Goal: Task Accomplishment & Management: Use online tool/utility

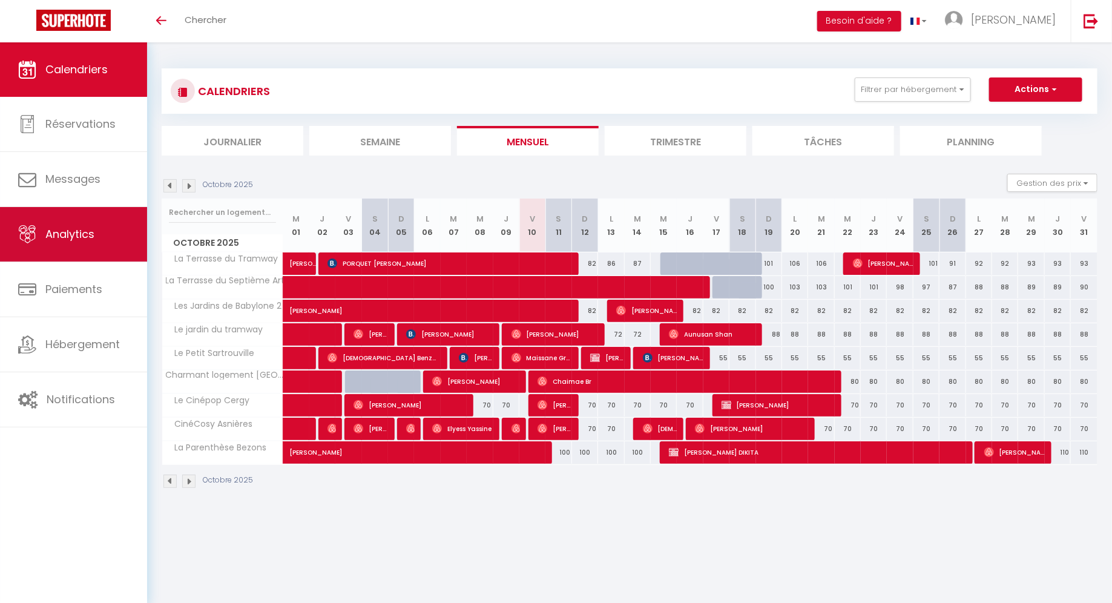
click at [75, 246] on link "Analytics" at bounding box center [73, 234] width 147 height 54
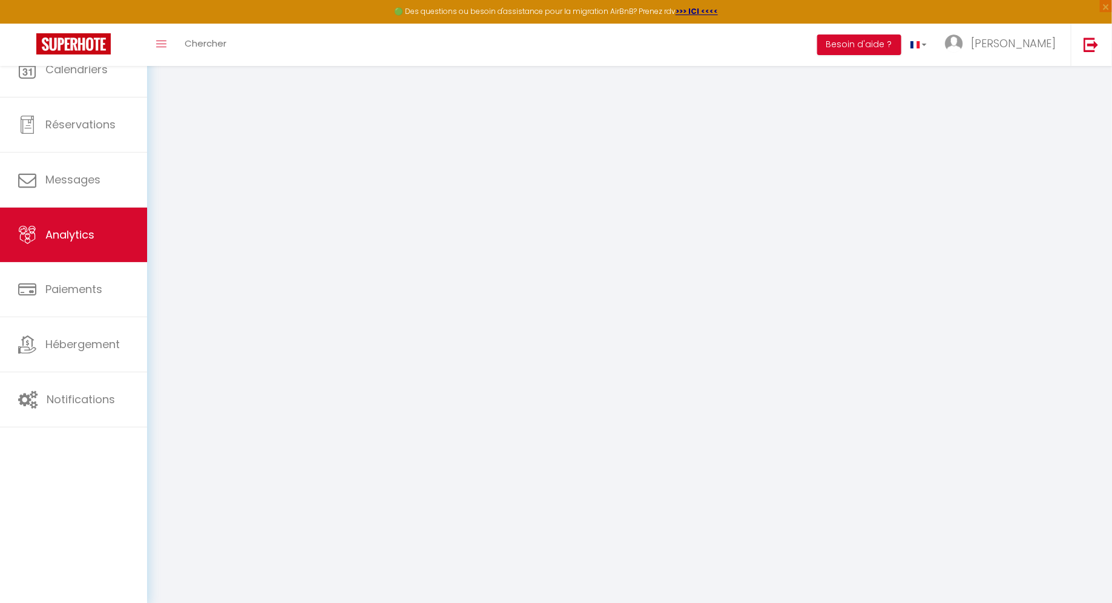
select select "2025"
select select "10"
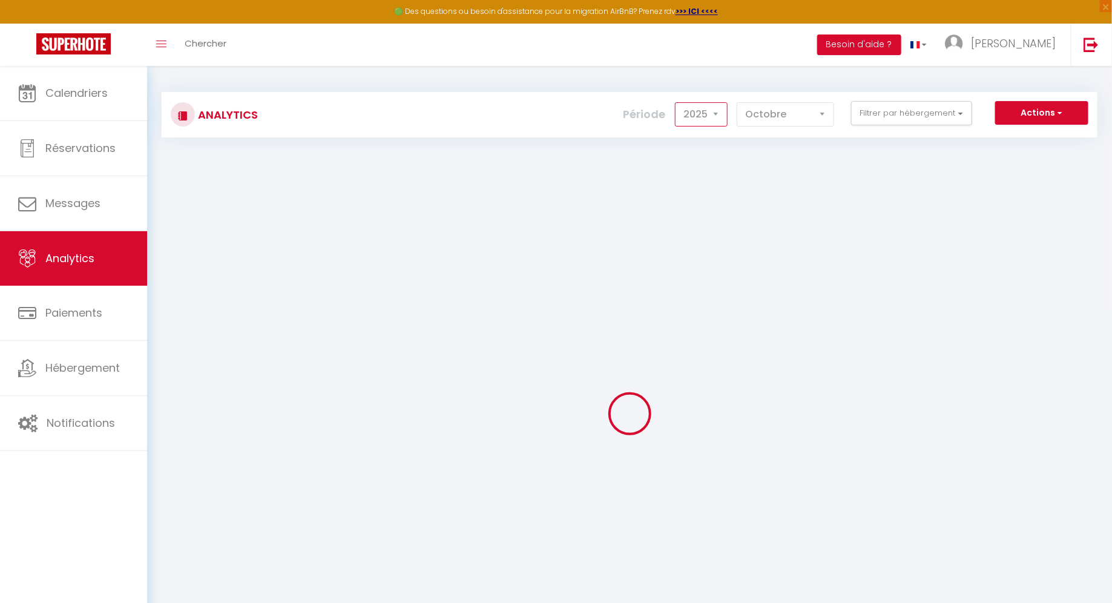
click at [696, 120] on select "2014 2015 2016 2017 2018 2019 2020 2021 2022 2023 2024 2025 2026 2027" at bounding box center [701, 114] width 53 height 24
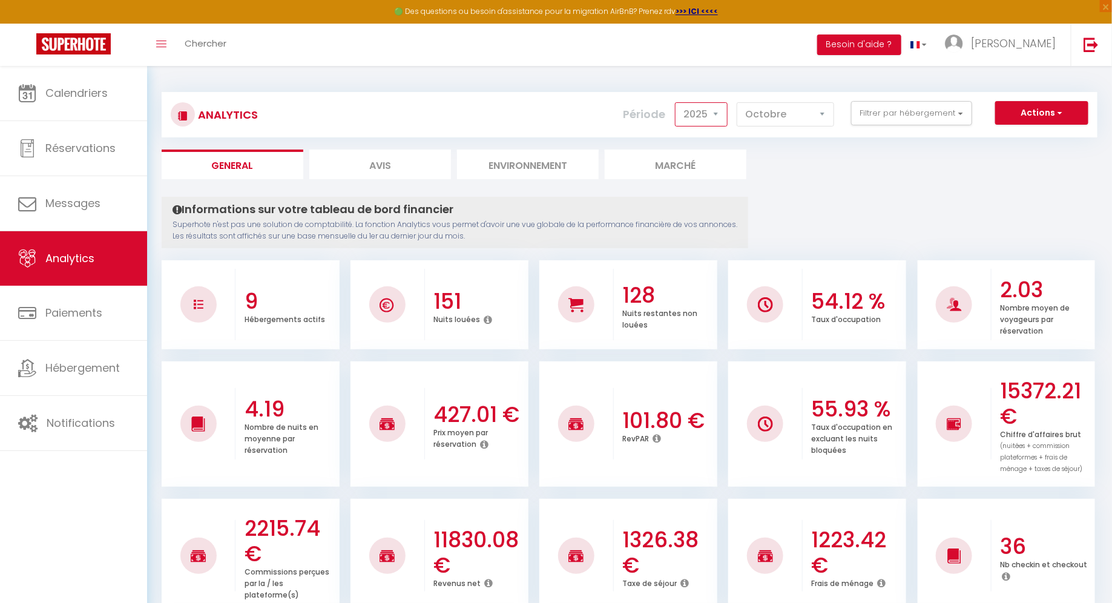
select select "2024"
click at [678, 102] on select "2014 2015 2016 2017 2018 2019 2020 2021 2022 2023 2024 2025 2026 2027" at bounding box center [701, 114] width 53 height 24
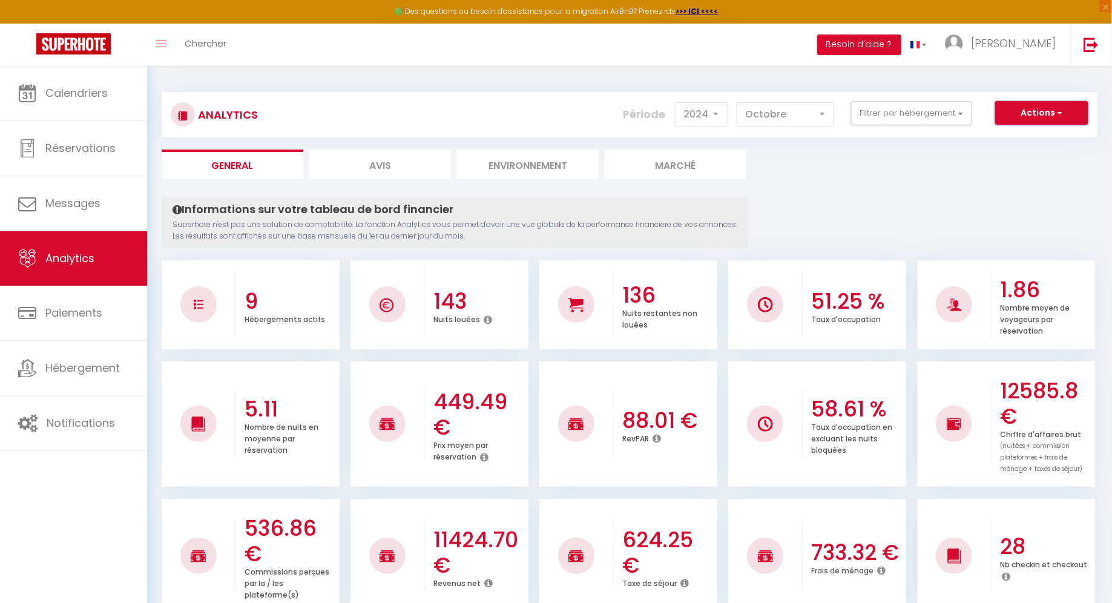
click at [1070, 110] on button "Actions" at bounding box center [1041, 113] width 93 height 24
click at [865, 104] on button "Filtrer par hébergement" at bounding box center [911, 113] width 121 height 24
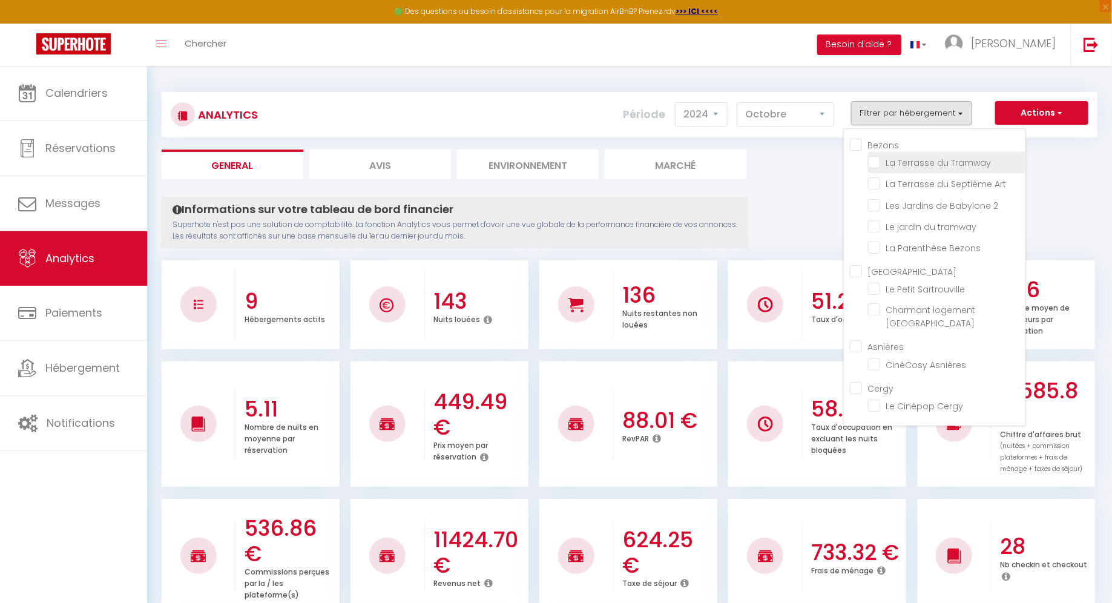
click at [879, 160] on Tramway "checkbox" at bounding box center [946, 162] width 157 height 12
checkbox Tramway "true"
checkbox Art "false"
checkbox 2 "false"
checkbox tramway "false"
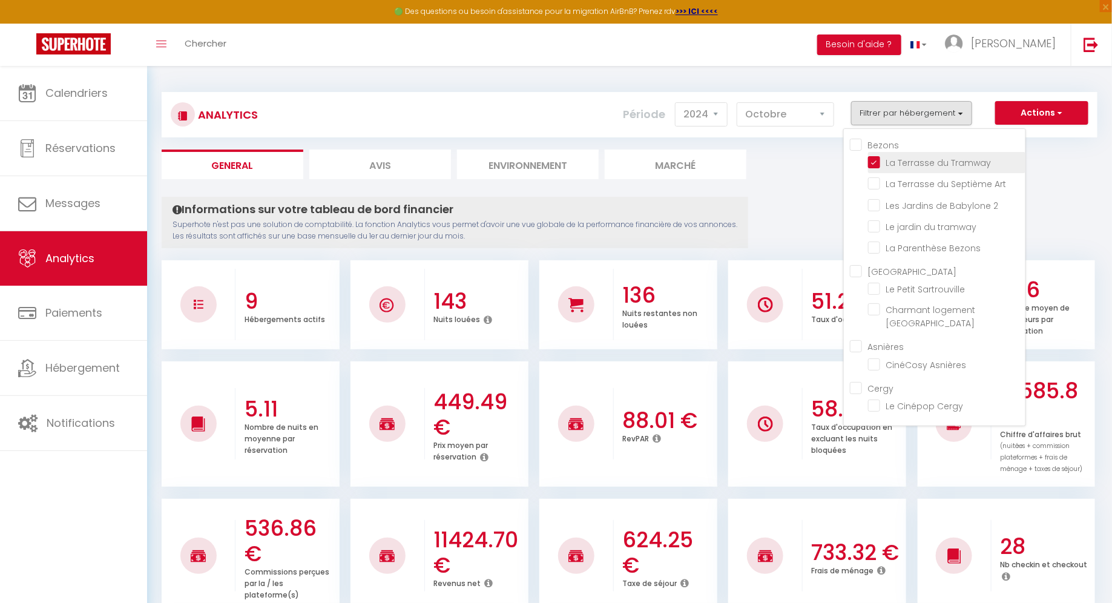
checkbox Bezons "false"
checkbox Sartrouville "false"
checkbox Argenteuil "false"
checkbox Asnières "false"
checkbox Cergy "false"
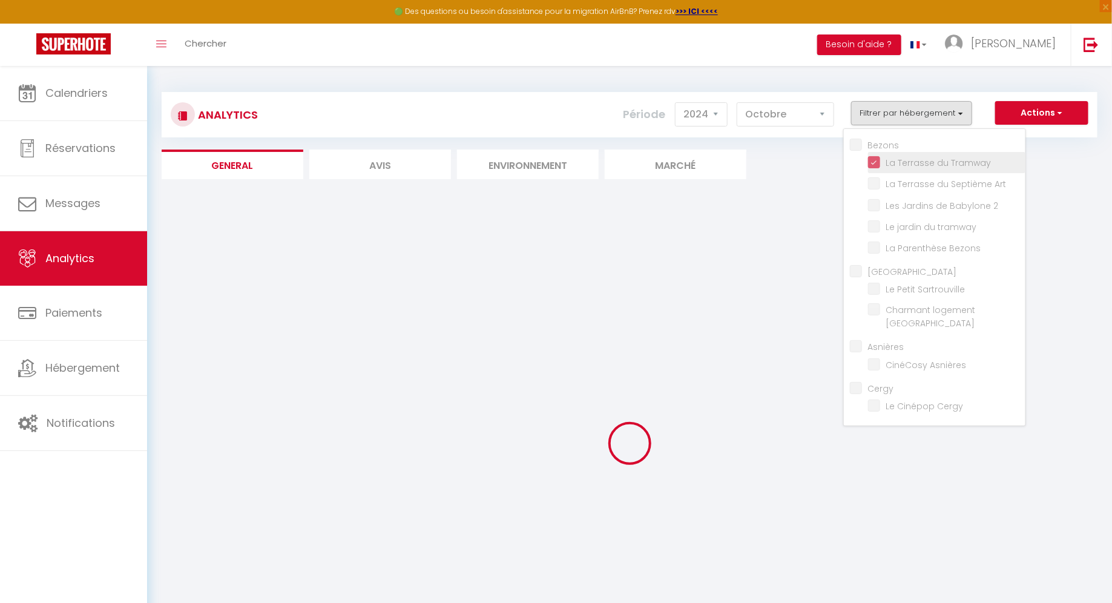
checkbox Art "false"
checkbox 2 "false"
checkbox tramway "false"
checkbox Bezons "false"
checkbox Sartrouville "false"
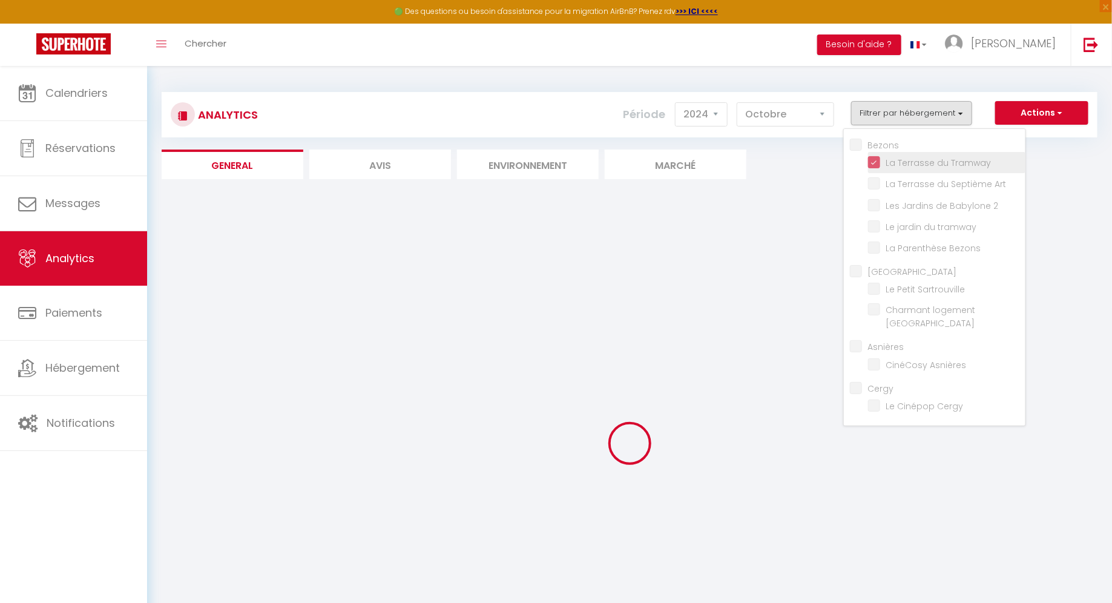
checkbox Argenteuil "false"
checkbox Asnières "false"
checkbox Cergy "false"
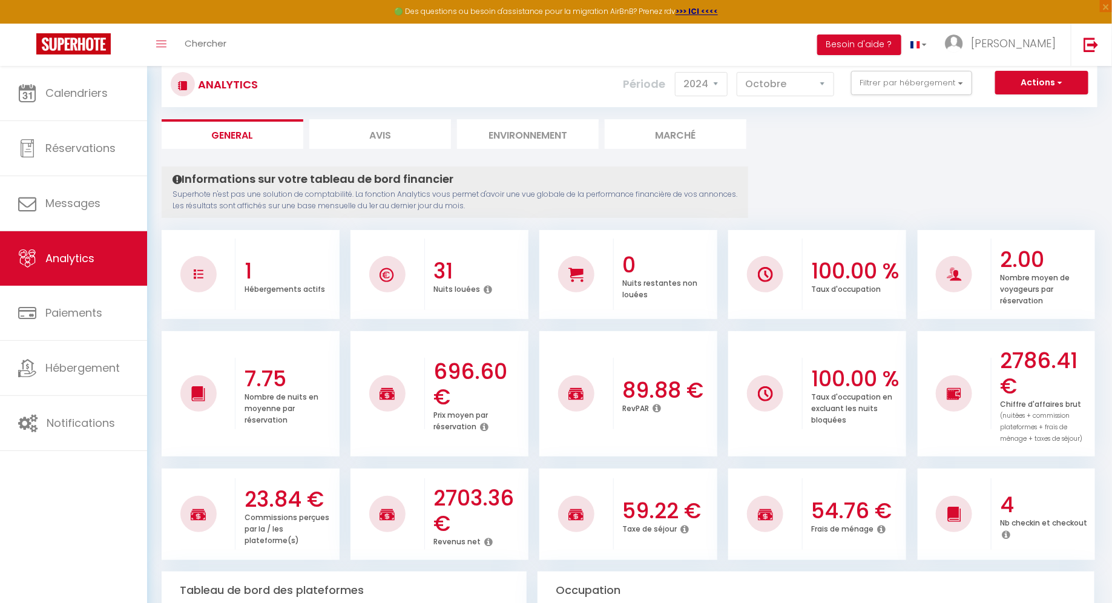
scroll to position [31, 0]
click at [510, 129] on li "Environnement" at bounding box center [528, 134] width 142 height 30
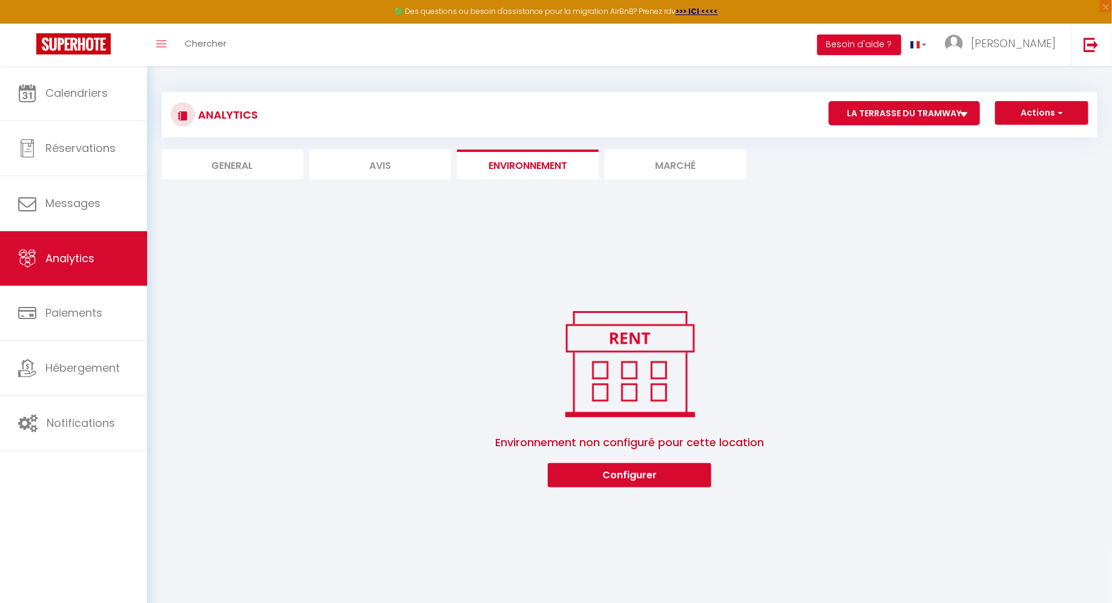
click at [642, 167] on li "Marché" at bounding box center [675, 164] width 142 height 30
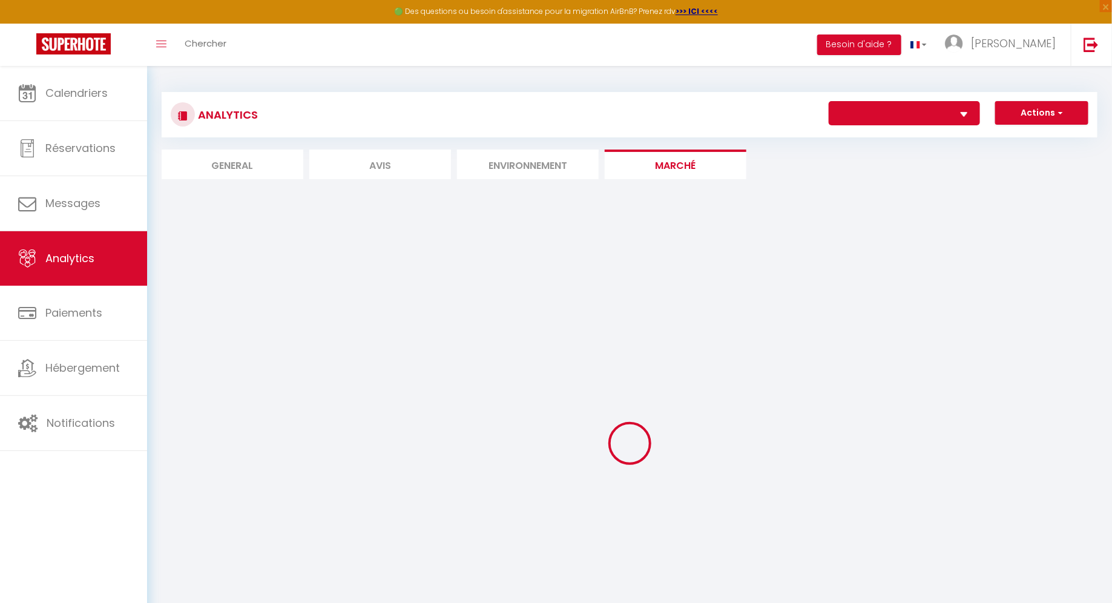
select select "22391"
select select "2"
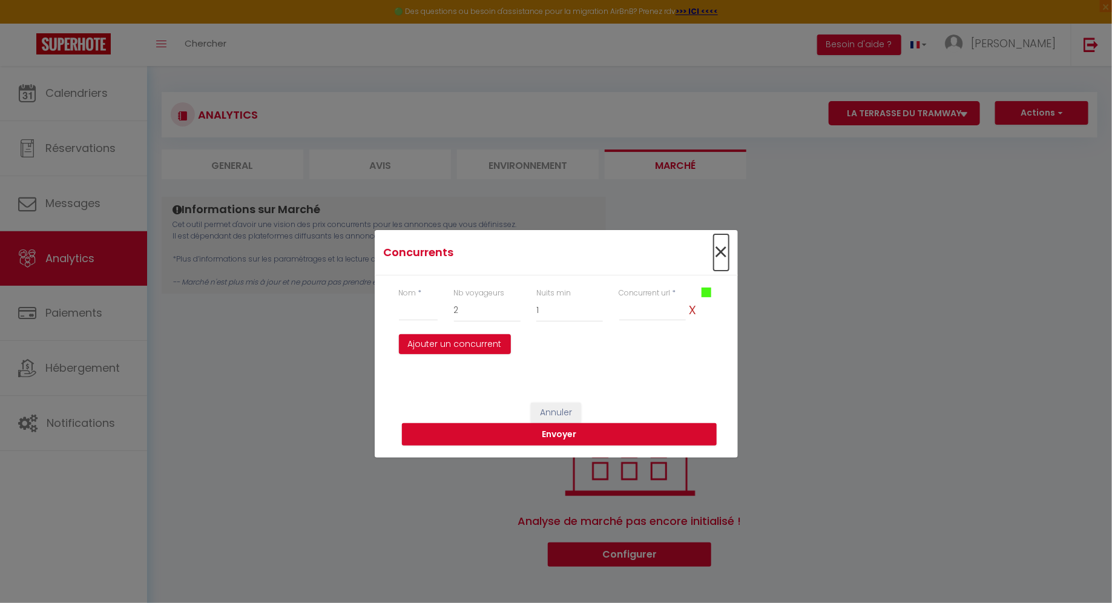
click at [725, 252] on span "×" at bounding box center [720, 252] width 15 height 36
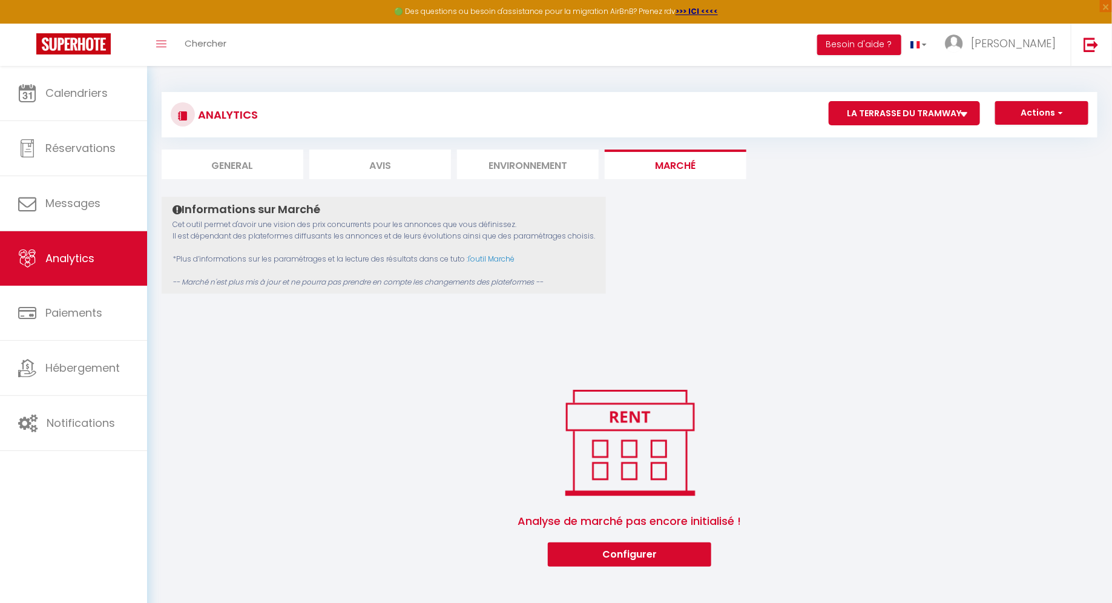
click at [405, 172] on li "Avis" at bounding box center [380, 164] width 142 height 30
select select "2025"
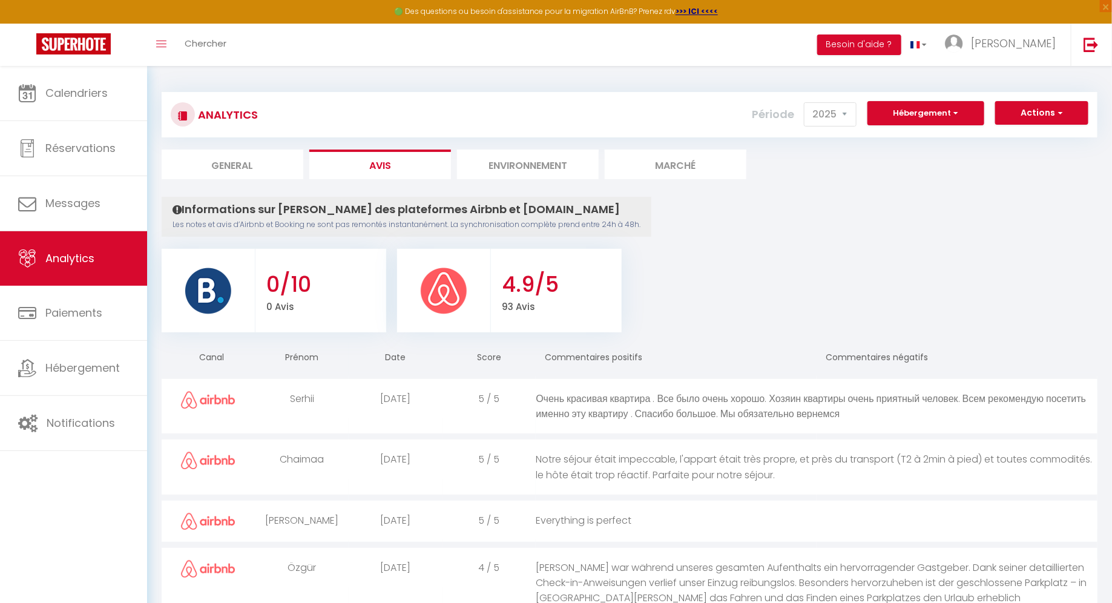
click at [232, 165] on li "General" at bounding box center [233, 164] width 142 height 30
select select "2025"
select select "10"
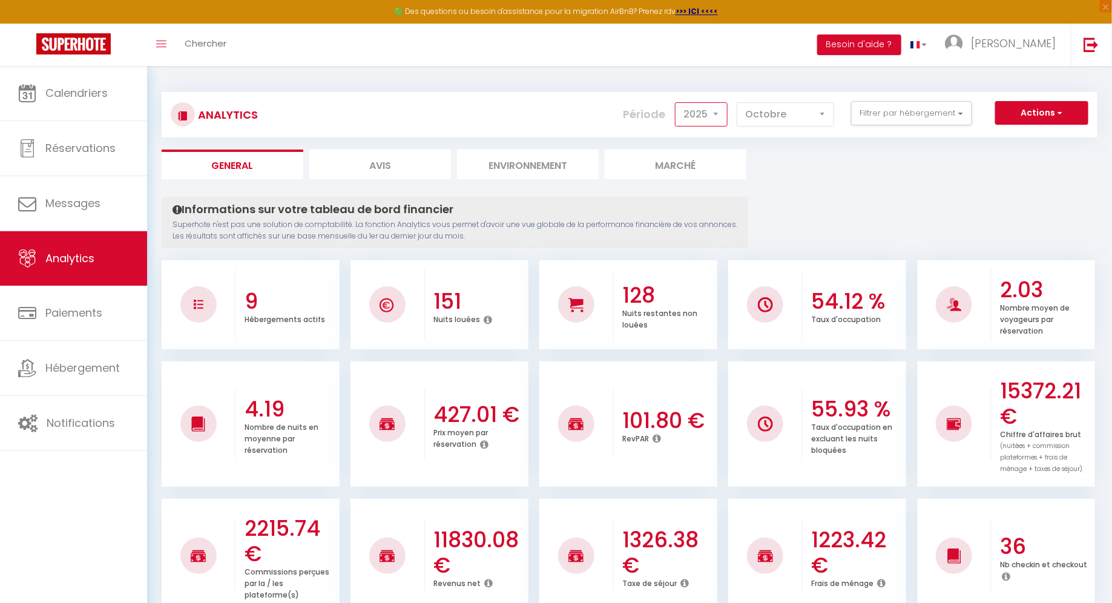
click at [715, 119] on select "2014 2015 2016 2017 2018 2019 2020 2021 2022 2023 2024 2025 2026 2027" at bounding box center [701, 114] width 53 height 24
select select "2024"
click at [678, 102] on select "2014 2015 2016 2017 2018 2019 2020 2021 2022 2023 2024 2025 2026 2027" at bounding box center [701, 114] width 53 height 24
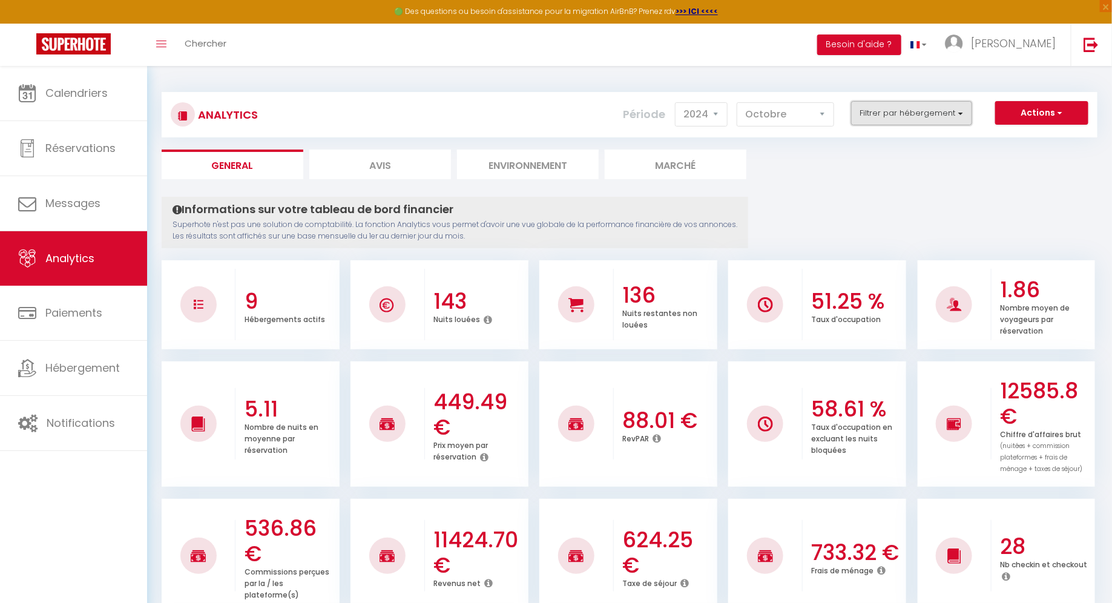
click at [903, 115] on button "Filtrer par hébergement" at bounding box center [911, 113] width 121 height 24
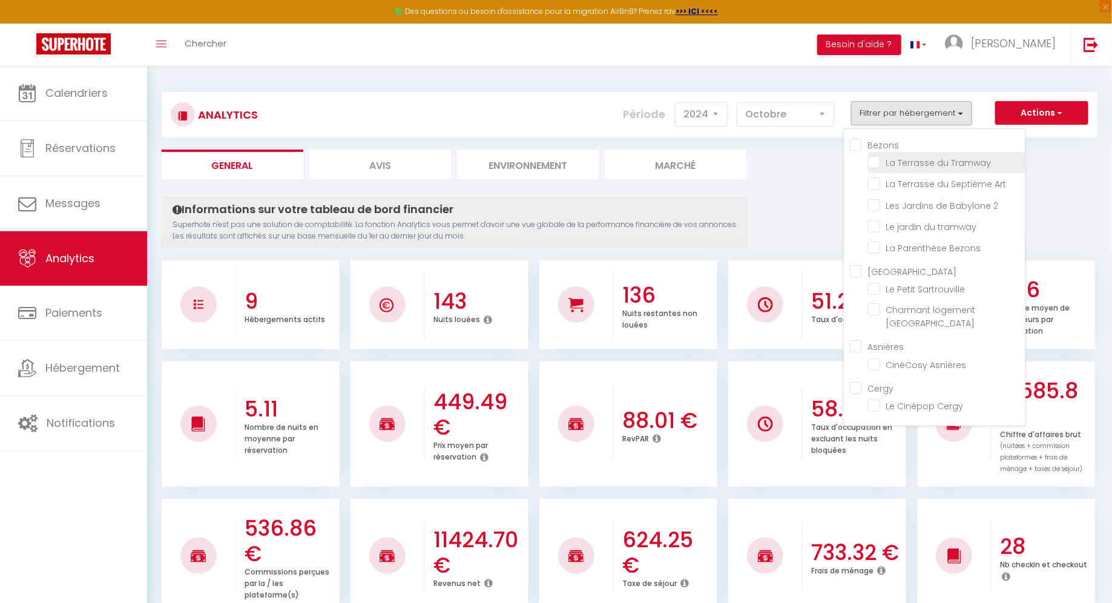
click at [881, 161] on Tramway "checkbox" at bounding box center [946, 162] width 157 height 12
checkbox Tramway "true"
checkbox Art "false"
checkbox 2 "false"
checkbox tramway "false"
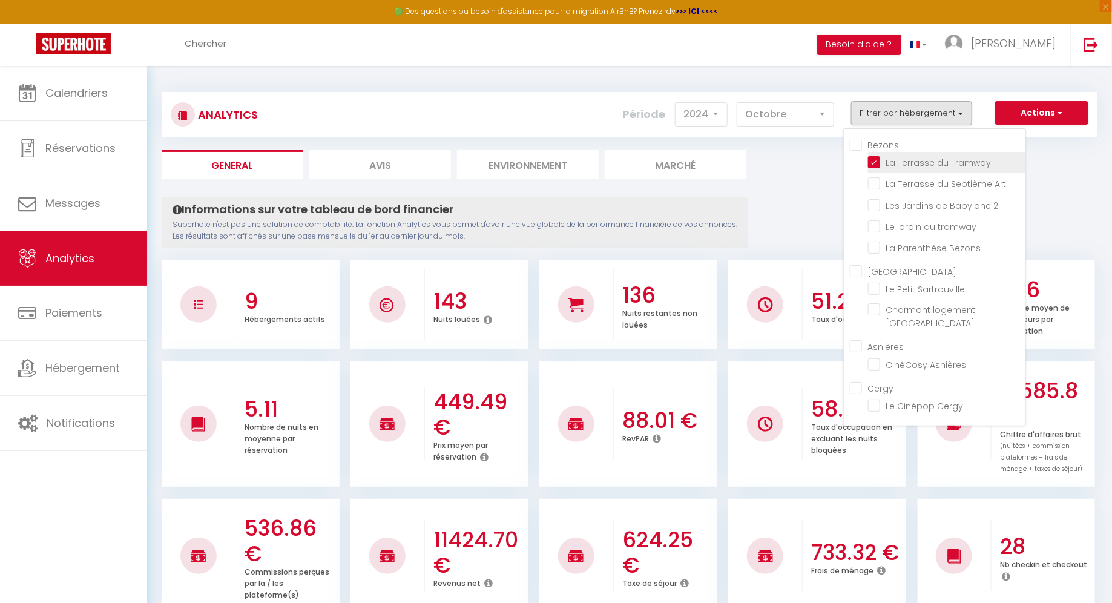
checkbox Bezons "false"
checkbox Sartrouville "false"
checkbox Argenteuil "false"
checkbox Asnières "false"
checkbox Cergy "false"
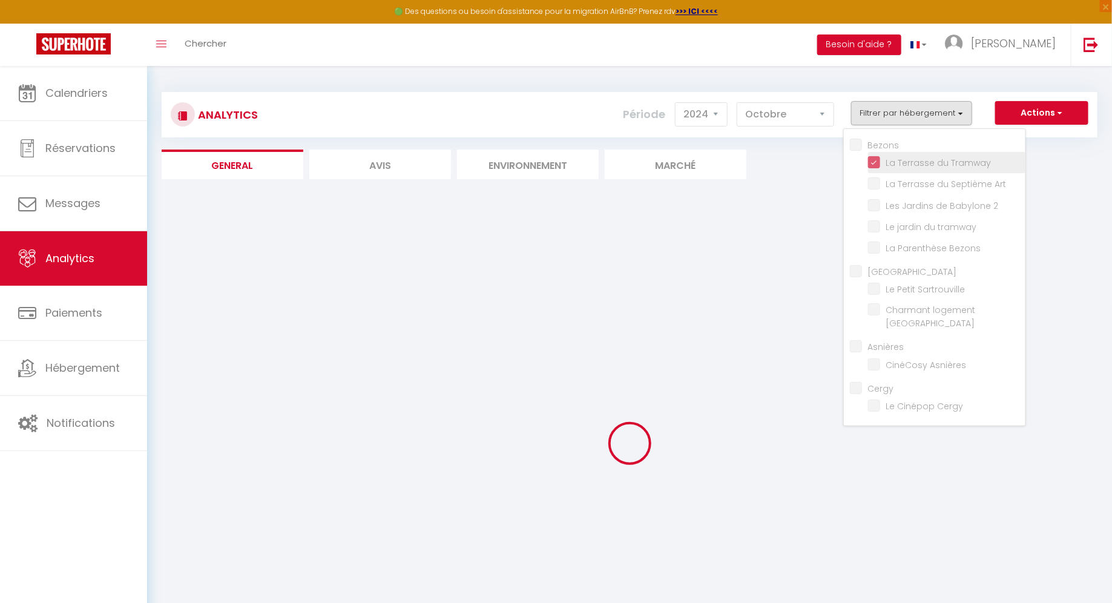
checkbox Art "false"
checkbox 2 "false"
checkbox tramway "false"
checkbox Bezons "false"
checkbox Sartrouville "false"
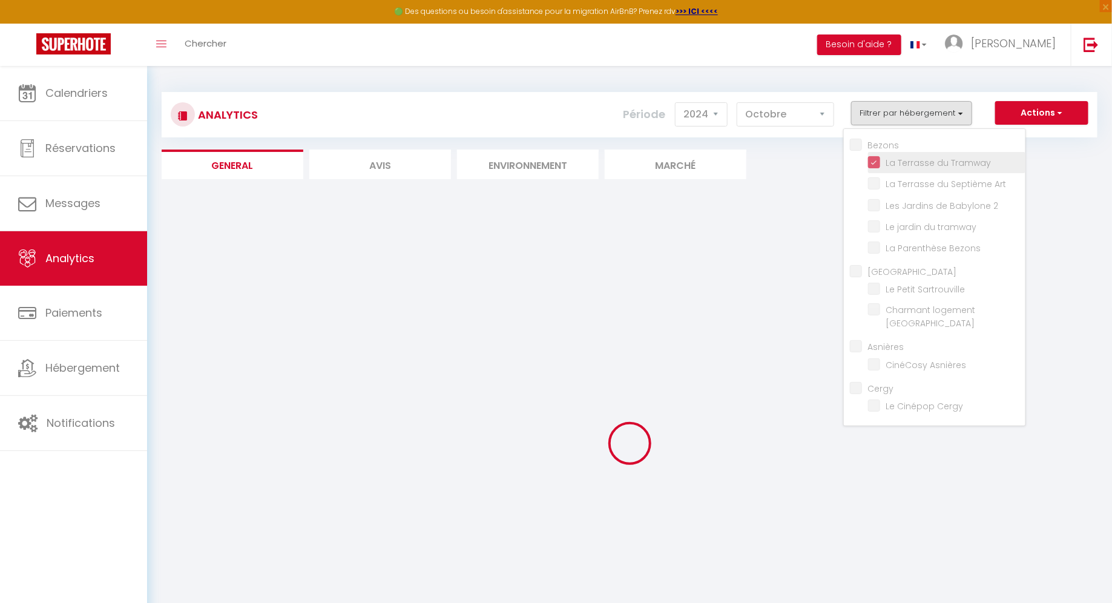
checkbox Argenteuil "false"
checkbox Asnières "false"
checkbox Cergy "false"
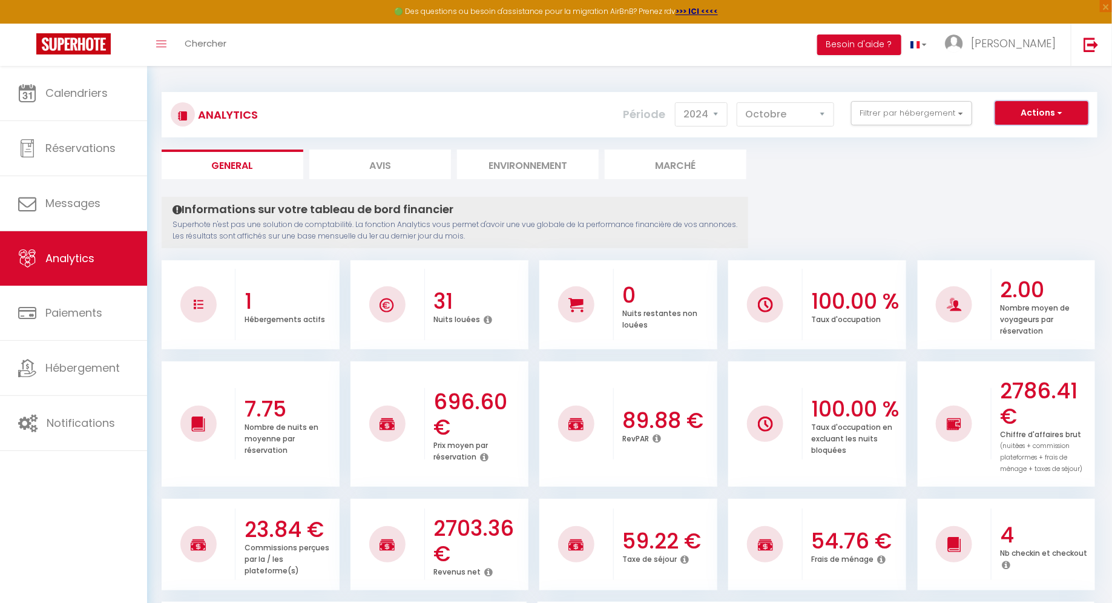
click at [1039, 112] on button "Actions" at bounding box center [1041, 113] width 93 height 24
click at [986, 156] on link "Génération SuperAnalyzer" at bounding box center [1010, 155] width 153 height 16
type input "[PERSON_NAME][EMAIL_ADDRESS][PERSON_NAME][DOMAIN_NAME]"
select select
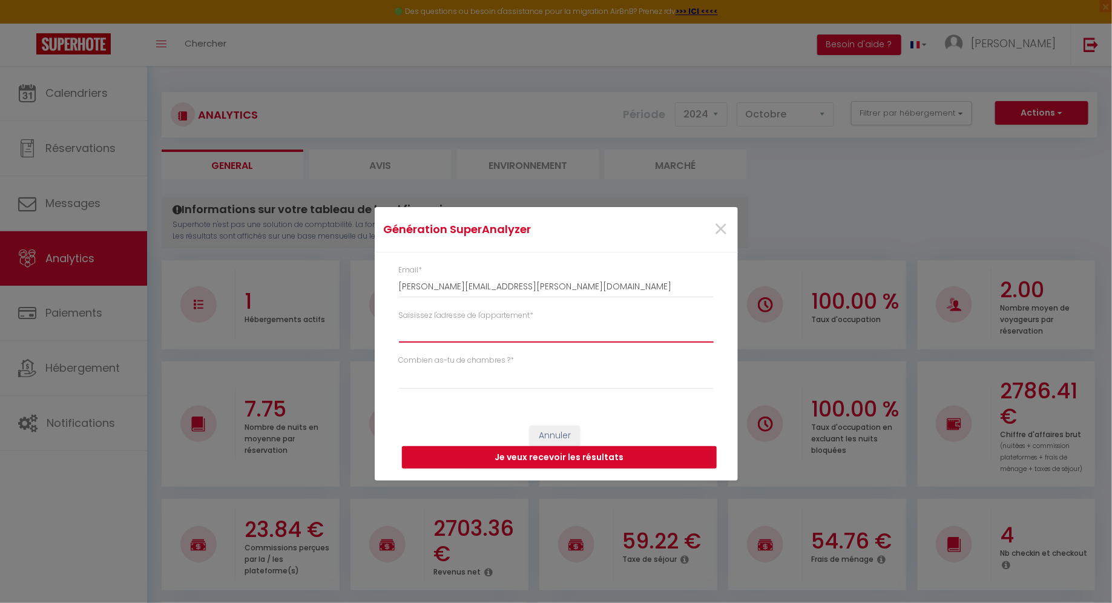
click at [463, 333] on input "Saisissez l'adresse de l'appartement *" at bounding box center [556, 332] width 315 height 22
click at [722, 232] on span "×" at bounding box center [720, 229] width 15 height 36
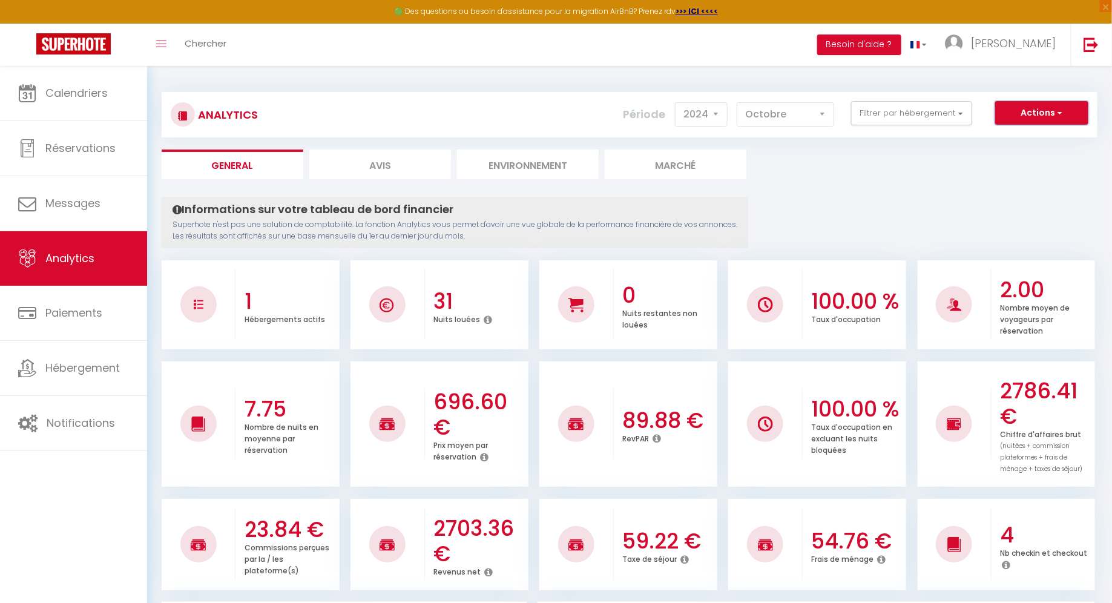
click at [1058, 116] on span "button" at bounding box center [1058, 112] width 7 height 12
click at [995, 169] on link "Génération SuperExtractor" at bounding box center [1010, 171] width 153 height 16
type input "[PERSON_NAME][EMAIL_ADDRESS][PERSON_NAME][DOMAIN_NAME]"
select select
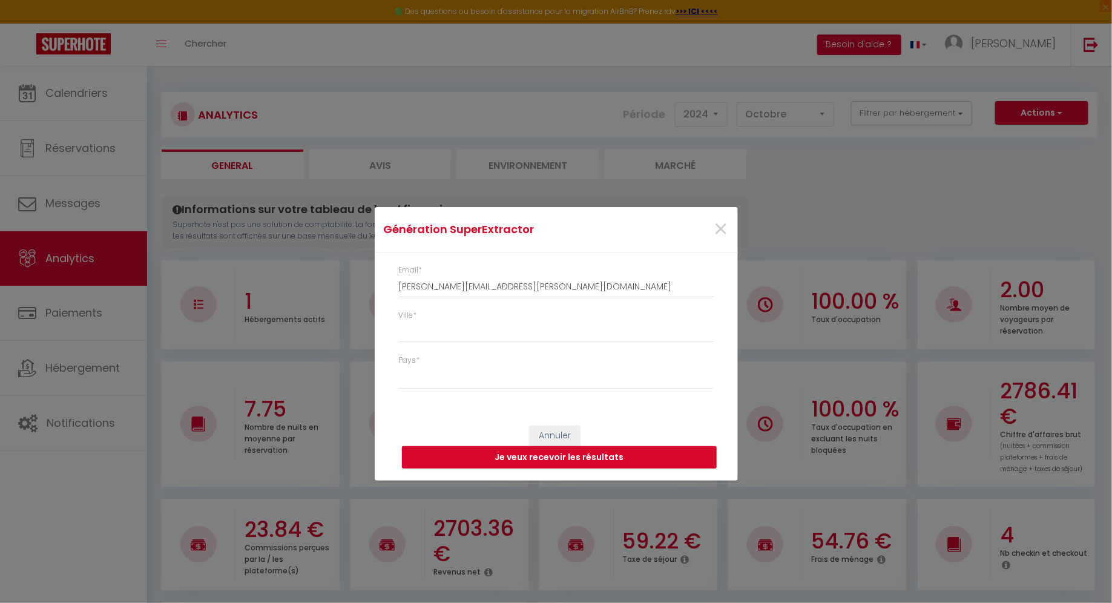
click at [711, 230] on div "×" at bounding box center [676, 229] width 120 height 27
click at [722, 226] on span "×" at bounding box center [720, 229] width 15 height 36
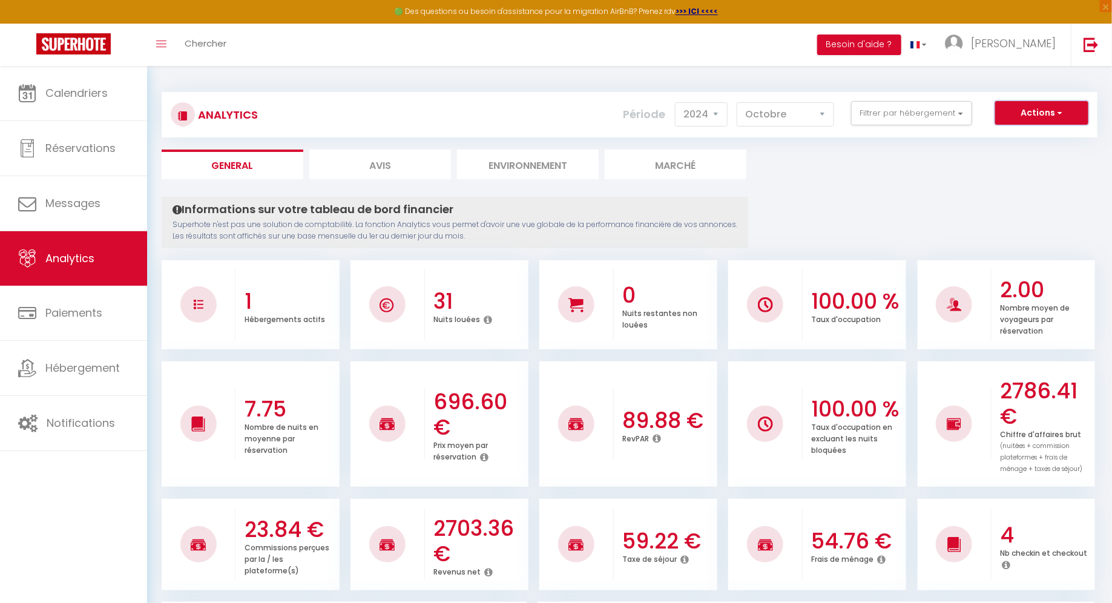
click at [1030, 117] on button "Actions" at bounding box center [1041, 113] width 93 height 24
click at [669, 166] on li "Marché" at bounding box center [675, 164] width 142 height 30
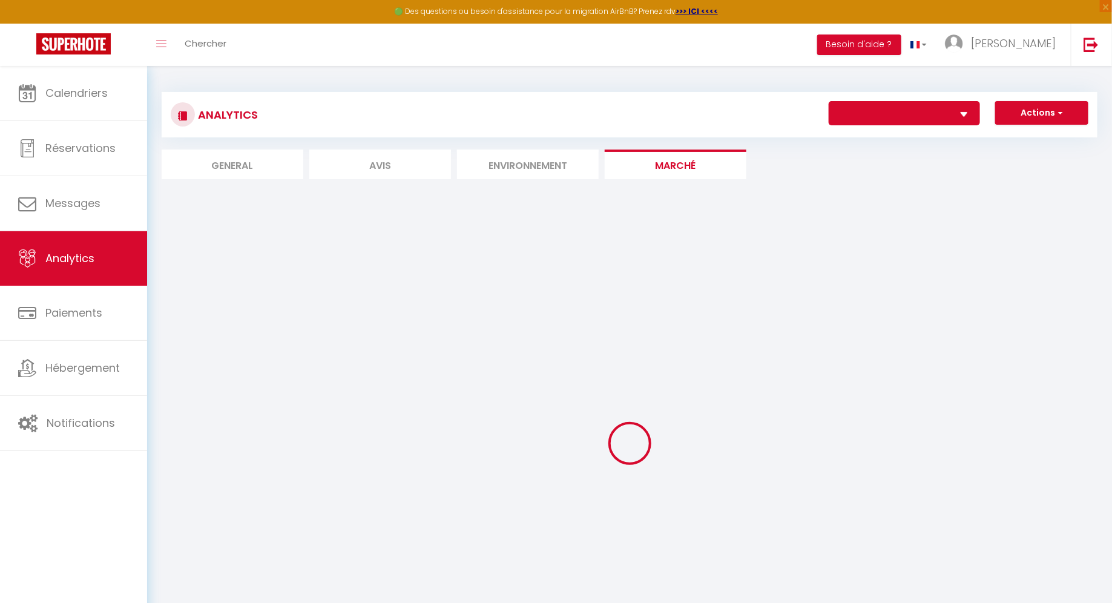
select select "22391"
select select "2"
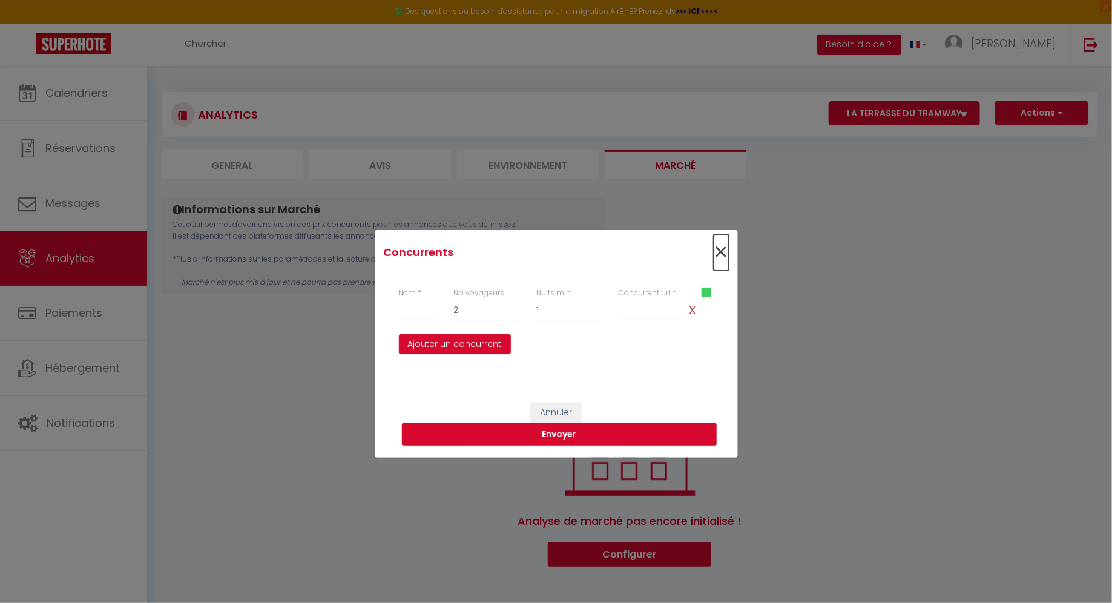
click at [719, 249] on span "×" at bounding box center [720, 252] width 15 height 36
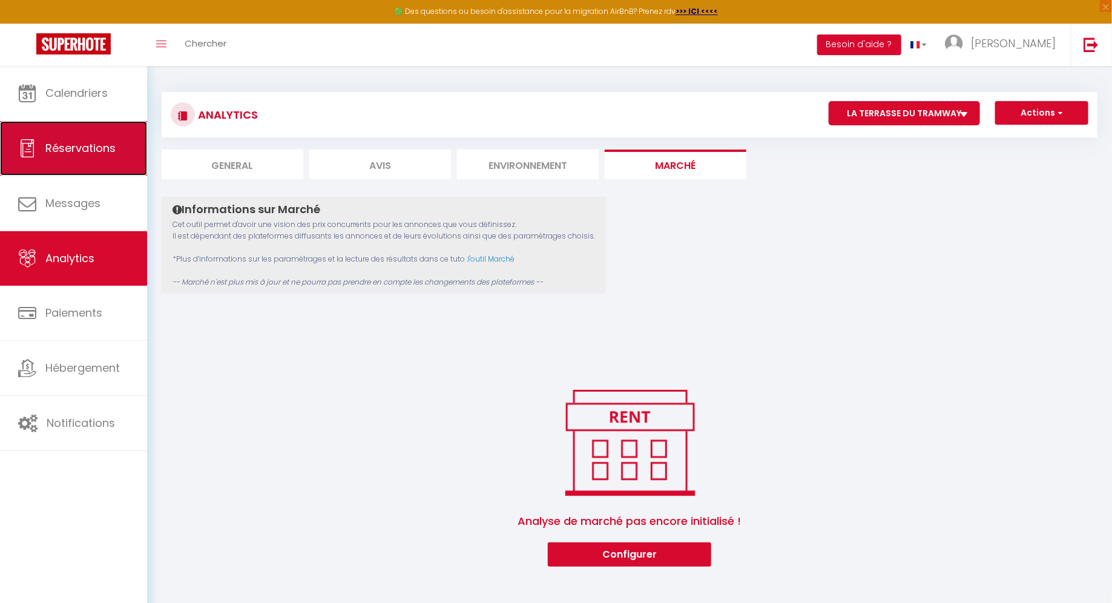
click at [93, 162] on link "Réservations" at bounding box center [73, 148] width 147 height 54
select select "not_cancelled"
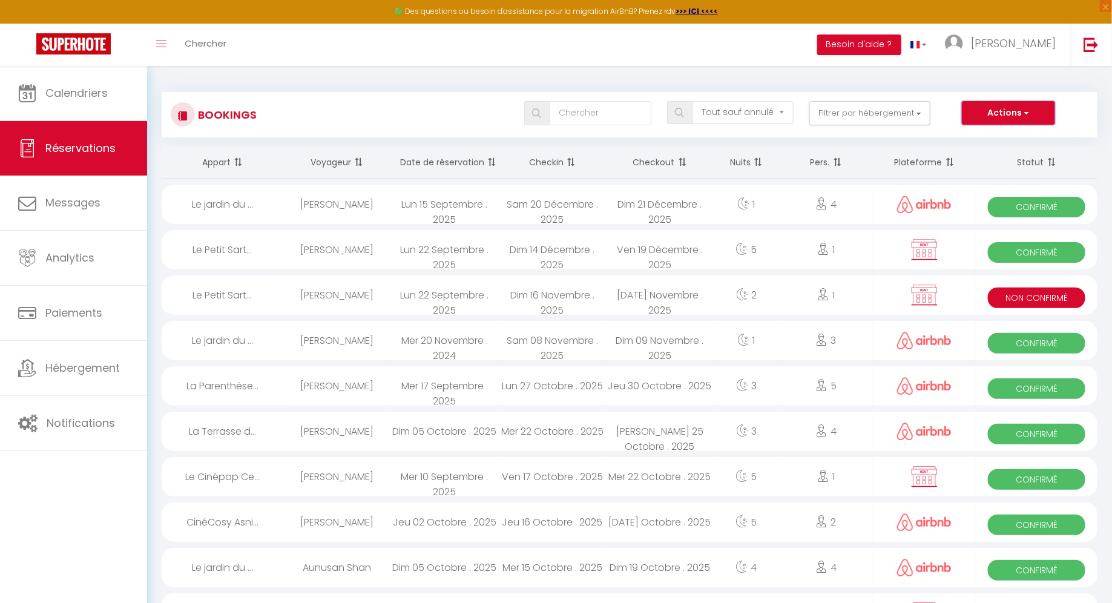
click at [1013, 107] on button "Actions" at bounding box center [1007, 113] width 93 height 24
click at [860, 112] on button "Filtrer par hébergement" at bounding box center [869, 113] width 121 height 24
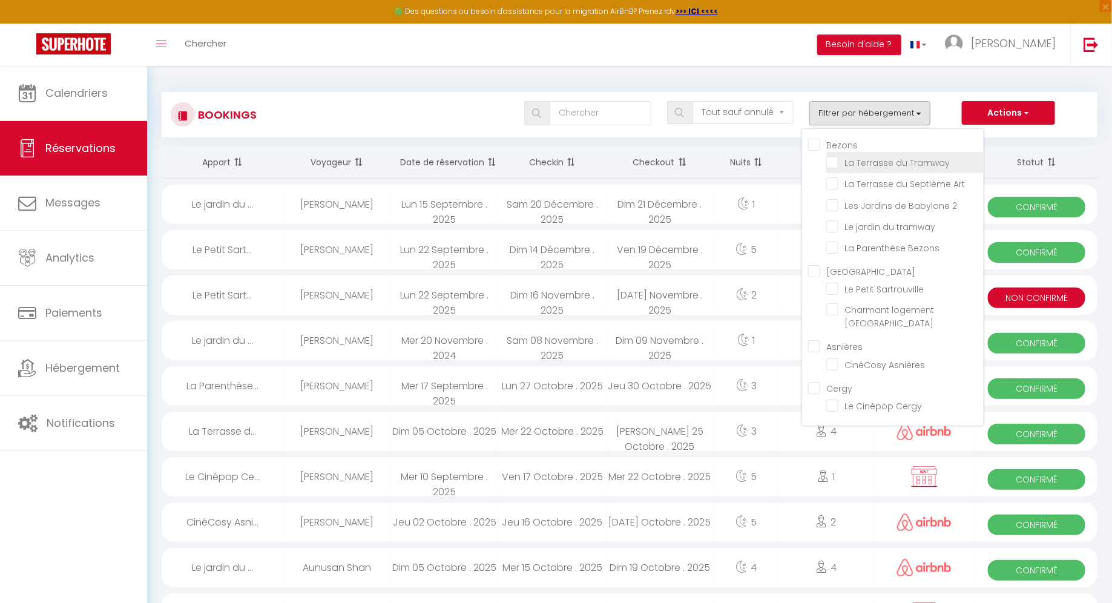
click at [845, 163] on input "La Terrasse du Tramway" at bounding box center [904, 162] width 157 height 12
checkbox input "true"
checkbox input "false"
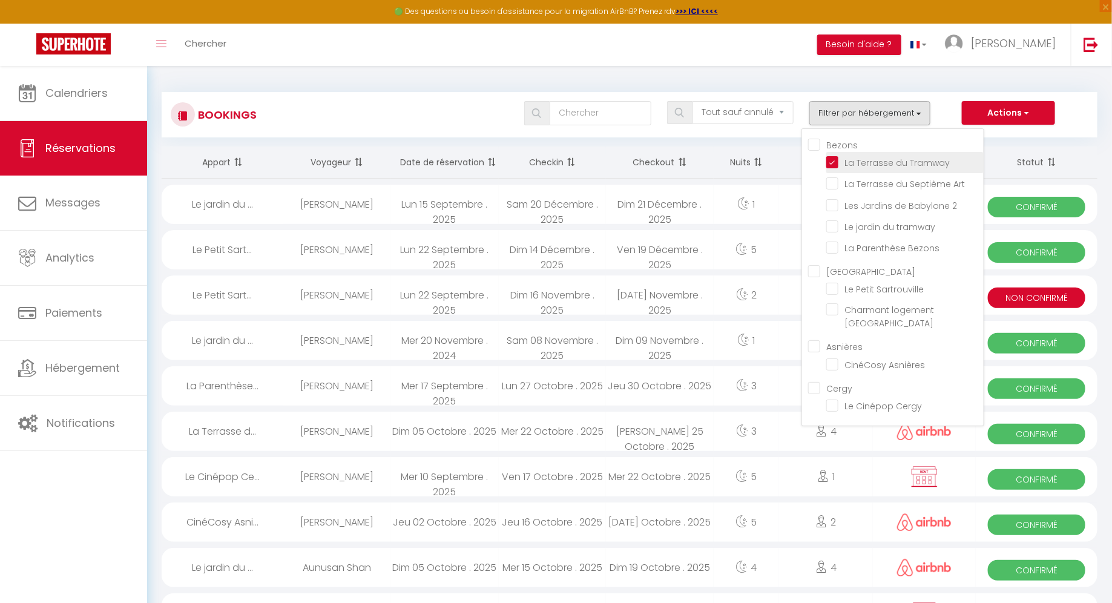
checkbox input "false"
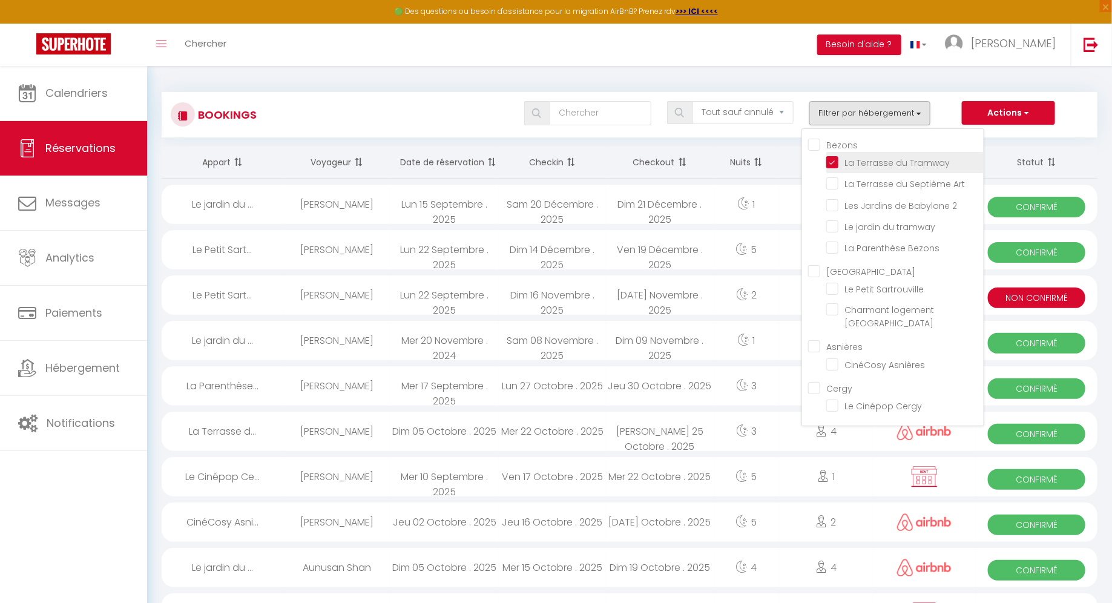
checkbox input "false"
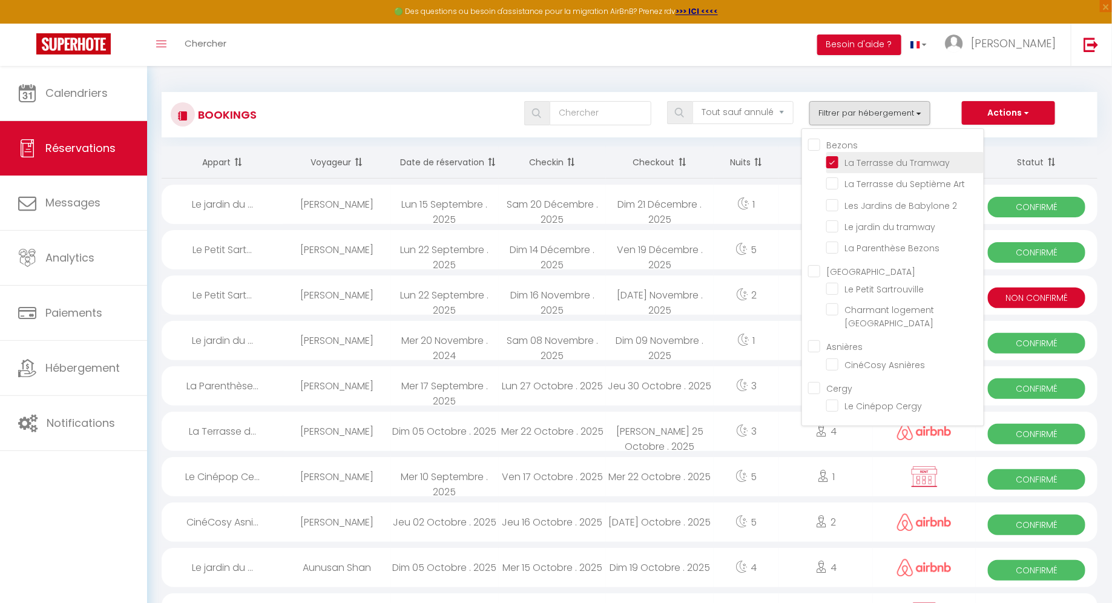
checkbox input "false"
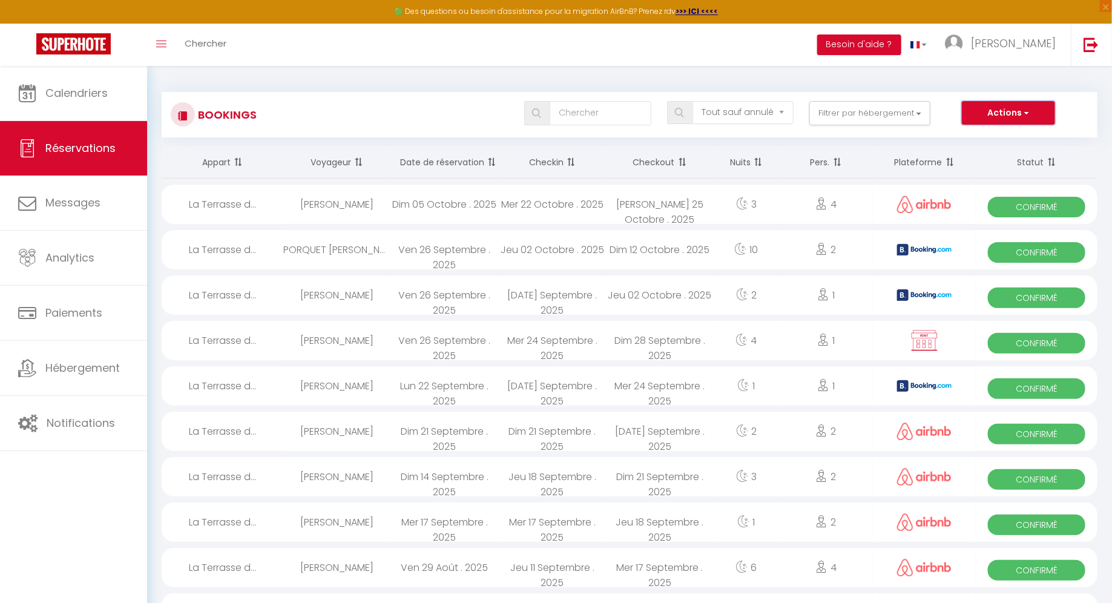
click at [983, 114] on button "Actions" at bounding box center [1007, 113] width 93 height 24
click at [963, 156] on link "Exporter les réservations" at bounding box center [989, 155] width 129 height 16
type input "[PERSON_NAME][EMAIL_ADDRESS][PERSON_NAME][DOMAIN_NAME]"
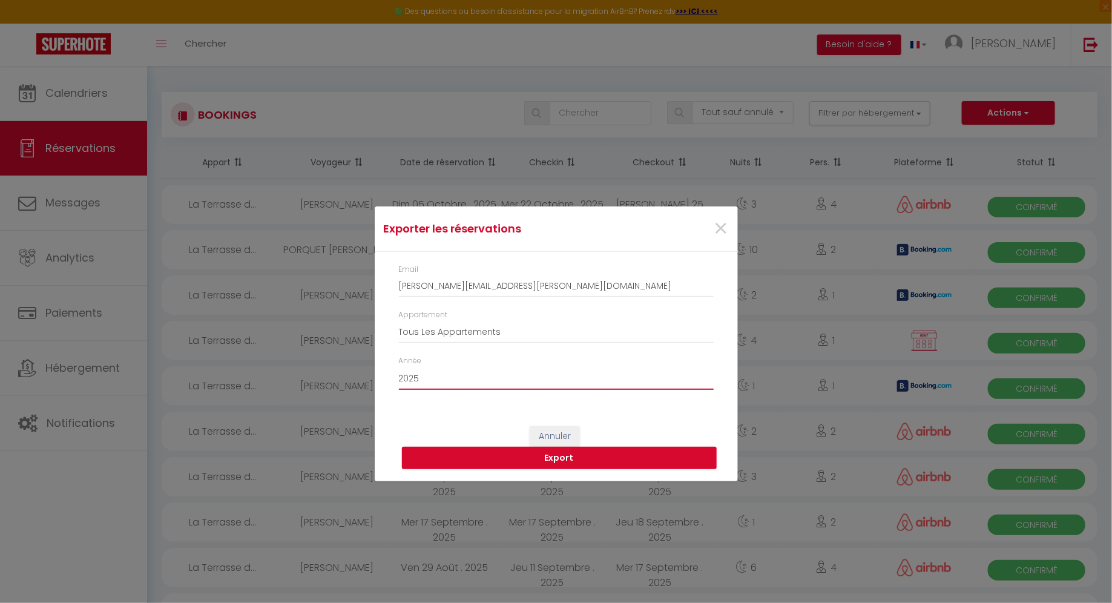
click at [515, 385] on select "2015 2016 2017 2018 2019 2020 2021 2022 2023 2024 2025 2026 2027 2028" at bounding box center [556, 378] width 315 height 23
select select "2024"
click at [399, 367] on select "2015 2016 2017 2018 2019 2020 2021 2022 2023 2024 2025 2026 2027 2028" at bounding box center [556, 378] width 315 height 23
click at [585, 464] on button "Export" at bounding box center [559, 458] width 315 height 23
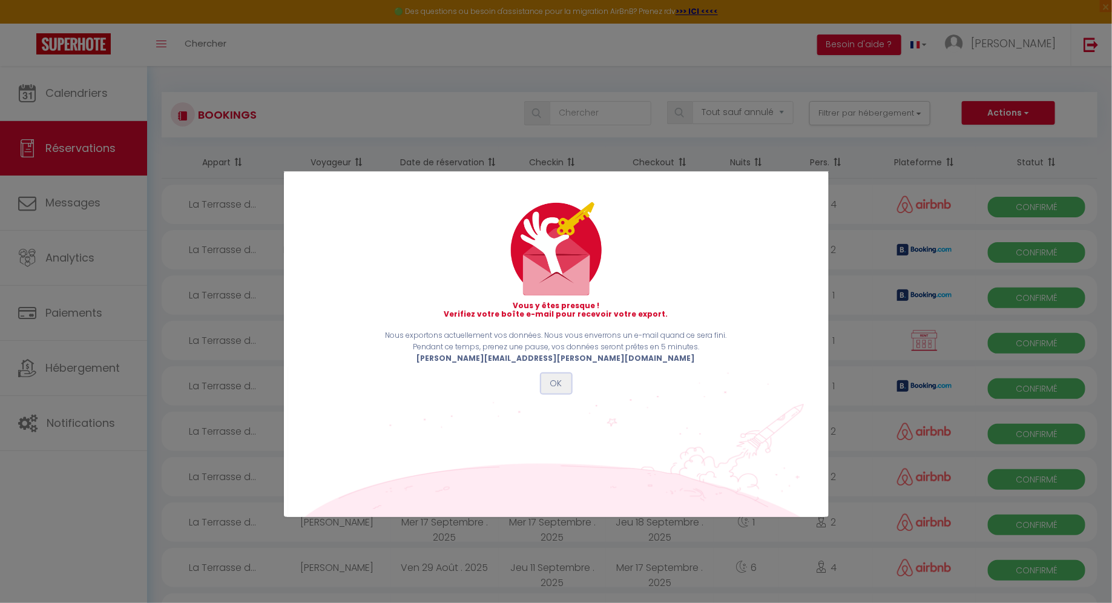
click at [554, 384] on button "OK" at bounding box center [556, 383] width 30 height 21
